Goal: Share content

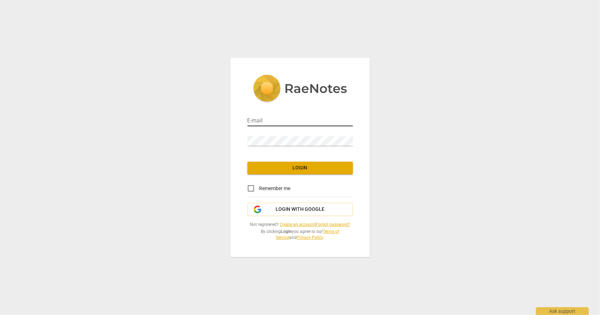
click at [270, 123] on input "email" at bounding box center [299, 121] width 105 height 10
type input "[EMAIL_ADDRESS][DOMAIN_NAME]"
click at [297, 167] on span "Login" at bounding box center [300, 168] width 94 height 7
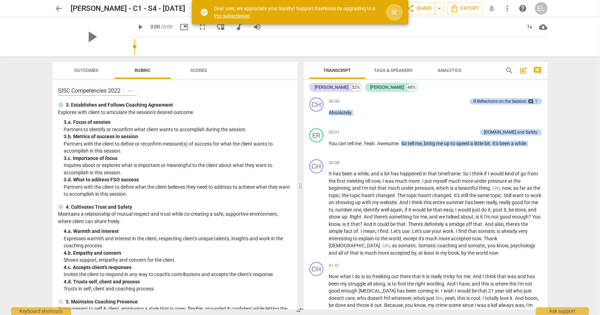
click at [396, 15] on span "close" at bounding box center [394, 12] width 8 height 8
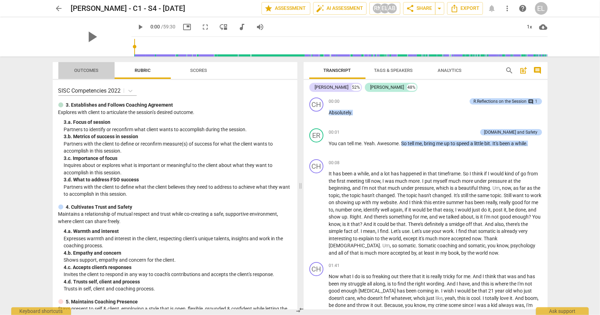
click at [88, 71] on span "Outcomes" at bounding box center [86, 70] width 24 height 5
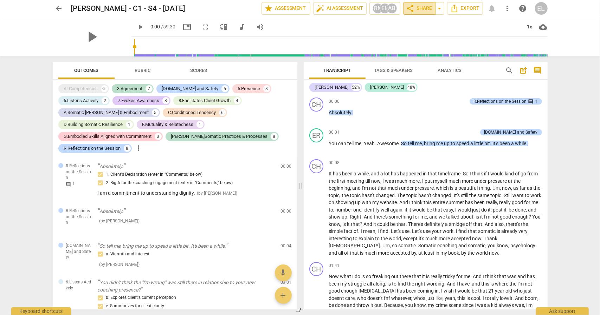
click at [426, 10] on span "share Share" at bounding box center [419, 8] width 26 height 8
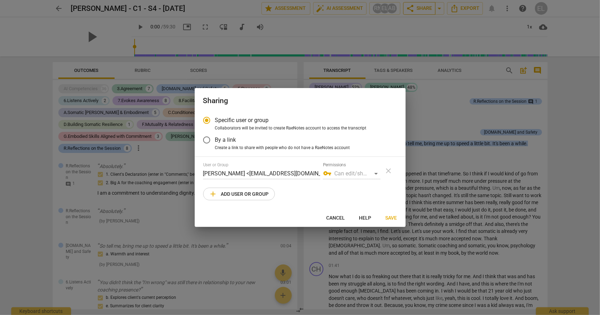
radio input "false"
click at [228, 141] on span "By a link" at bounding box center [225, 140] width 21 height 8
click at [215, 141] on input "By a link" at bounding box center [206, 140] width 17 height 17
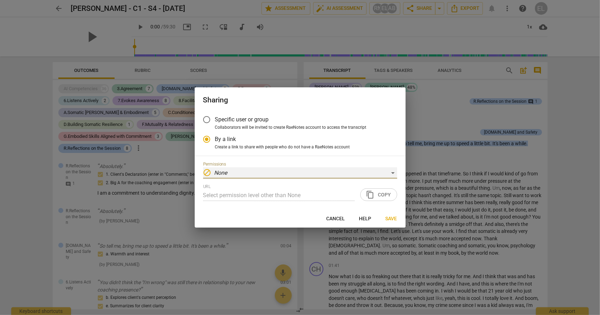
click at [234, 173] on div "block None" at bounding box center [300, 173] width 194 height 11
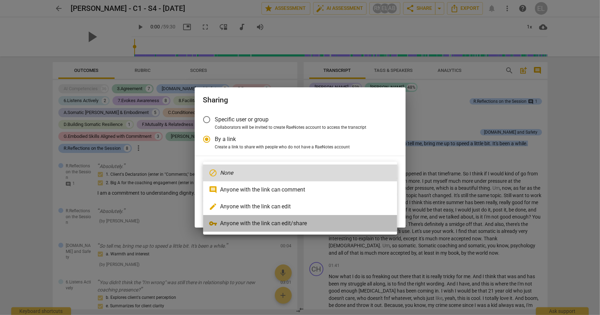
click at [249, 222] on li "vpn_key Anyone with the link can edit/share" at bounding box center [300, 223] width 194 height 17
radio input "false"
type input "[URL][DOMAIN_NAME]"
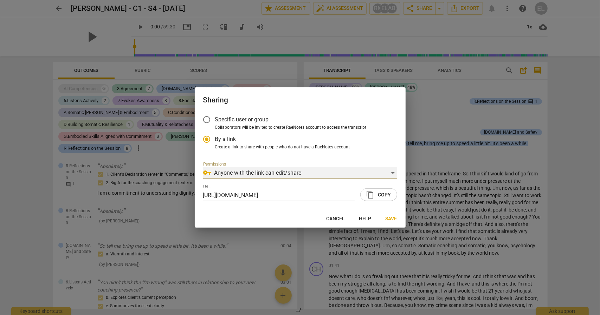
click at [314, 169] on div "vpn_key Anyone with the link can edit/share" at bounding box center [300, 173] width 194 height 11
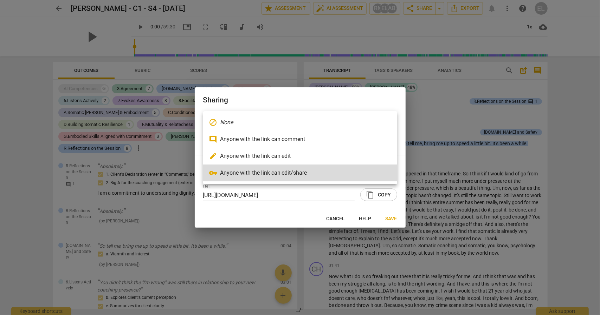
click at [276, 214] on div at bounding box center [300, 157] width 600 height 315
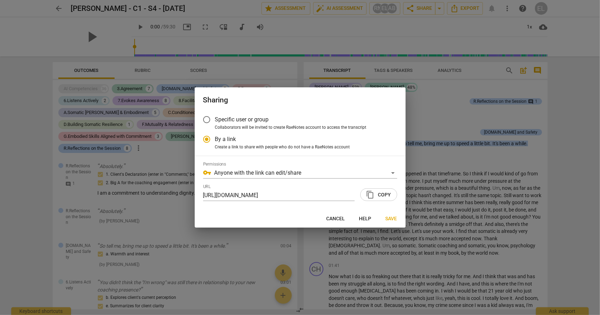
click at [266, 123] on span "Specific user or group" at bounding box center [242, 120] width 54 height 8
click at [215, 123] on input "Specific user or group" at bounding box center [206, 119] width 17 height 17
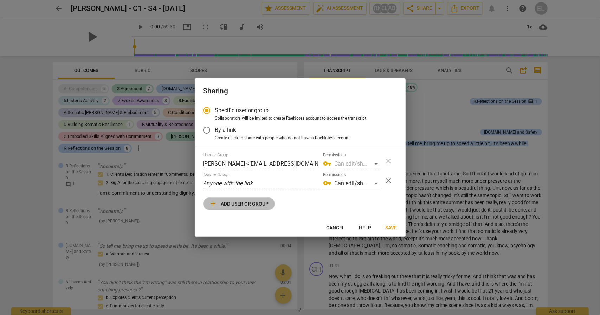
click at [253, 204] on span "add Add user or group" at bounding box center [239, 204] width 60 height 8
radio input "false"
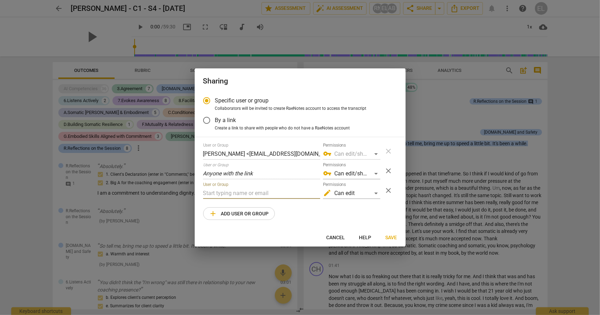
click at [248, 194] on input "text" at bounding box center [261, 193] width 117 height 11
click at [233, 121] on span "By a link" at bounding box center [225, 120] width 21 height 8
click at [215, 121] on input "By a link" at bounding box center [206, 120] width 17 height 17
radio input "false"
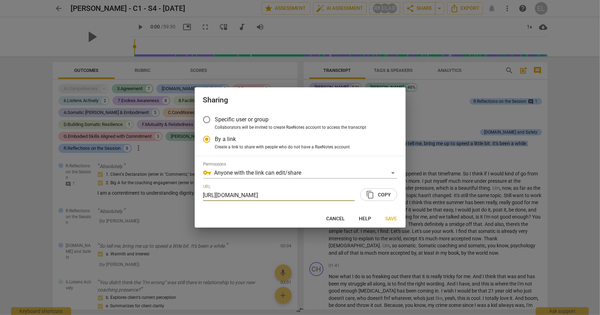
click at [383, 197] on span "content_copy Copy" at bounding box center [378, 195] width 25 height 8
